Goal: Use online tool/utility: Utilize a website feature to perform a specific function

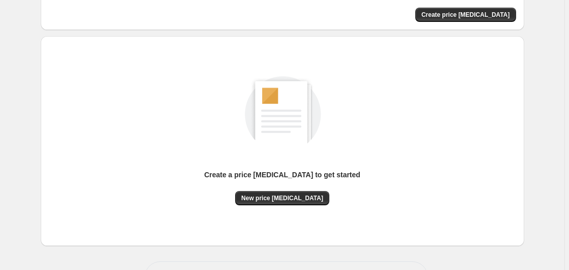
scroll to position [111, 0]
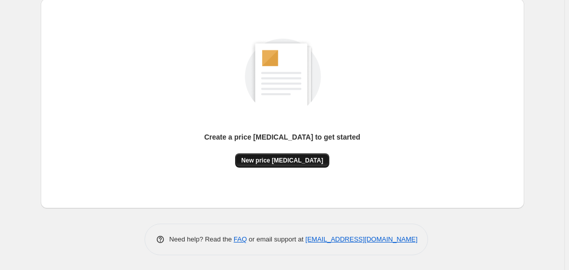
click at [259, 161] on span "New price [MEDICAL_DATA]" at bounding box center [282, 160] width 82 height 8
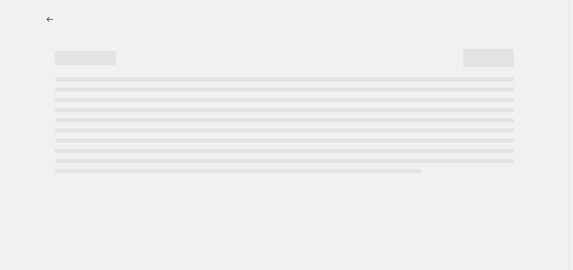
select select "percentage"
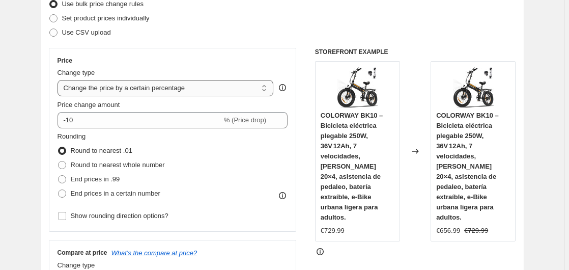
scroll to position [156, 0]
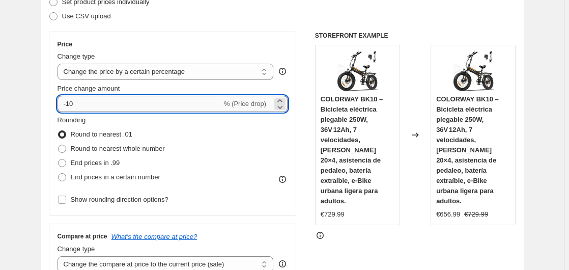
click at [100, 107] on input "-10" at bounding box center [139, 104] width 164 height 16
type input "-1"
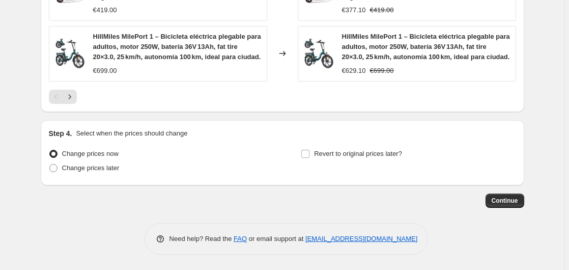
scroll to position [842, 0]
type input "-35"
click at [497, 199] on span "Continue" at bounding box center [504, 200] width 26 height 8
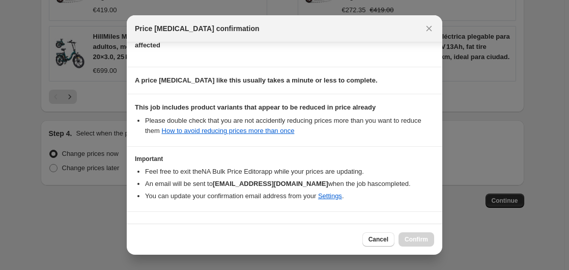
scroll to position [161, 0]
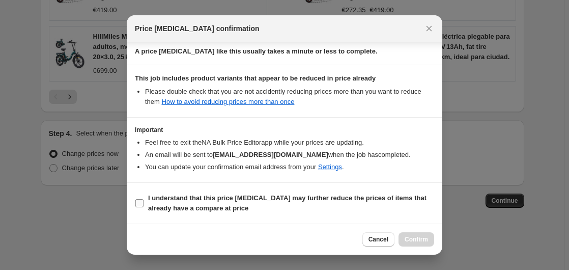
click at [163, 198] on b "I understand that this price [MEDICAL_DATA] may further reduce the prices of it…" at bounding box center [287, 203] width 278 height 18
click at [143, 199] on input "I understand that this price [MEDICAL_DATA] may further reduce the prices of it…" at bounding box center [139, 203] width 8 height 8
checkbox input "true"
drag, startPoint x: 410, startPoint y: 236, endPoint x: 410, endPoint y: 226, distance: 9.7
click at [410, 233] on button "Confirm" at bounding box center [416, 239] width 36 height 14
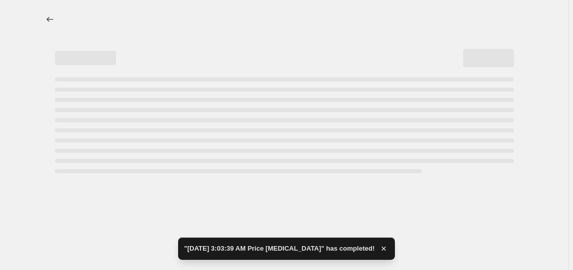
select select "percentage"
